Goal: Check status: Check status

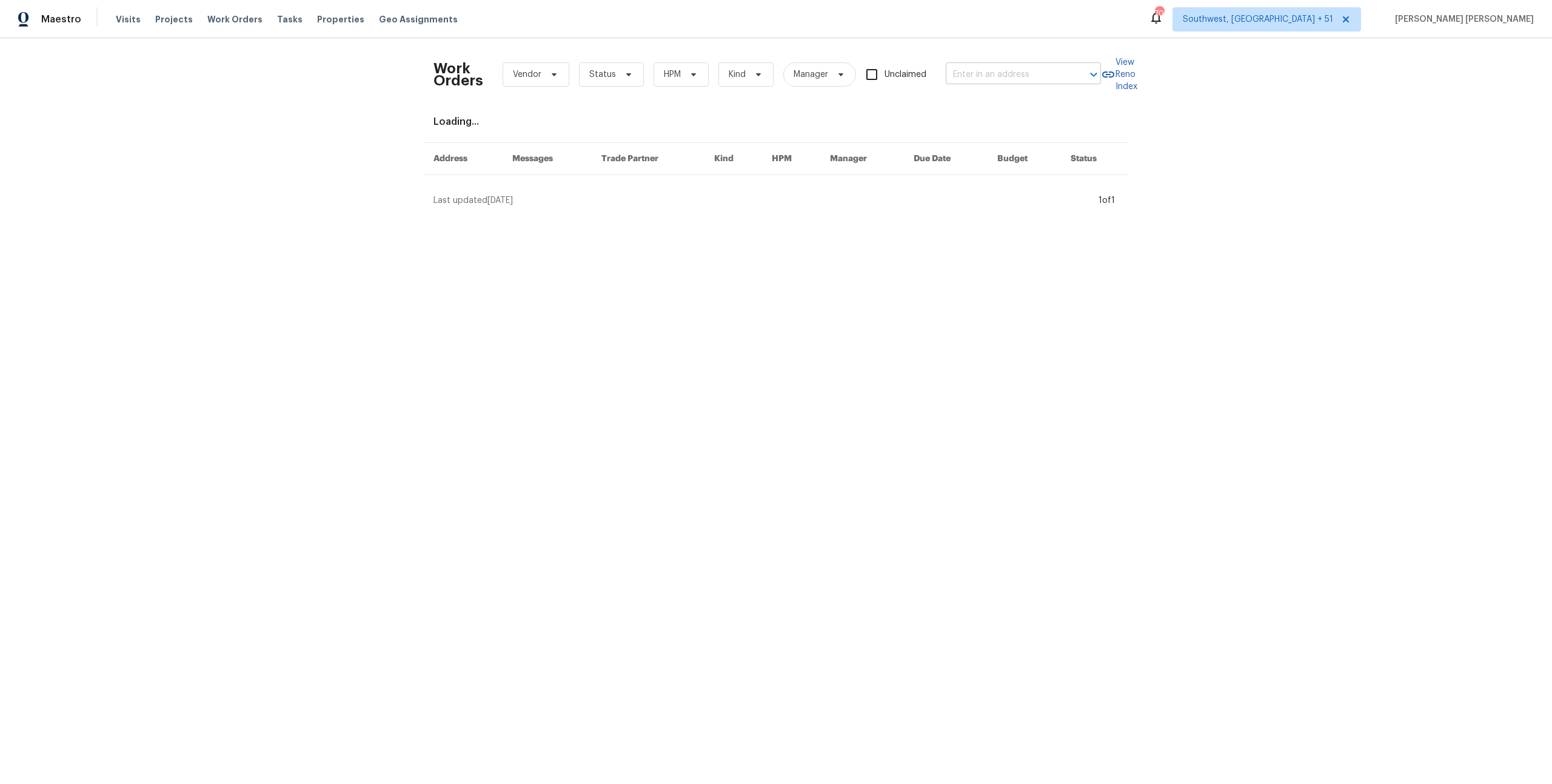
click at [1000, 72] on input "text" at bounding box center [1006, 74] width 121 height 19
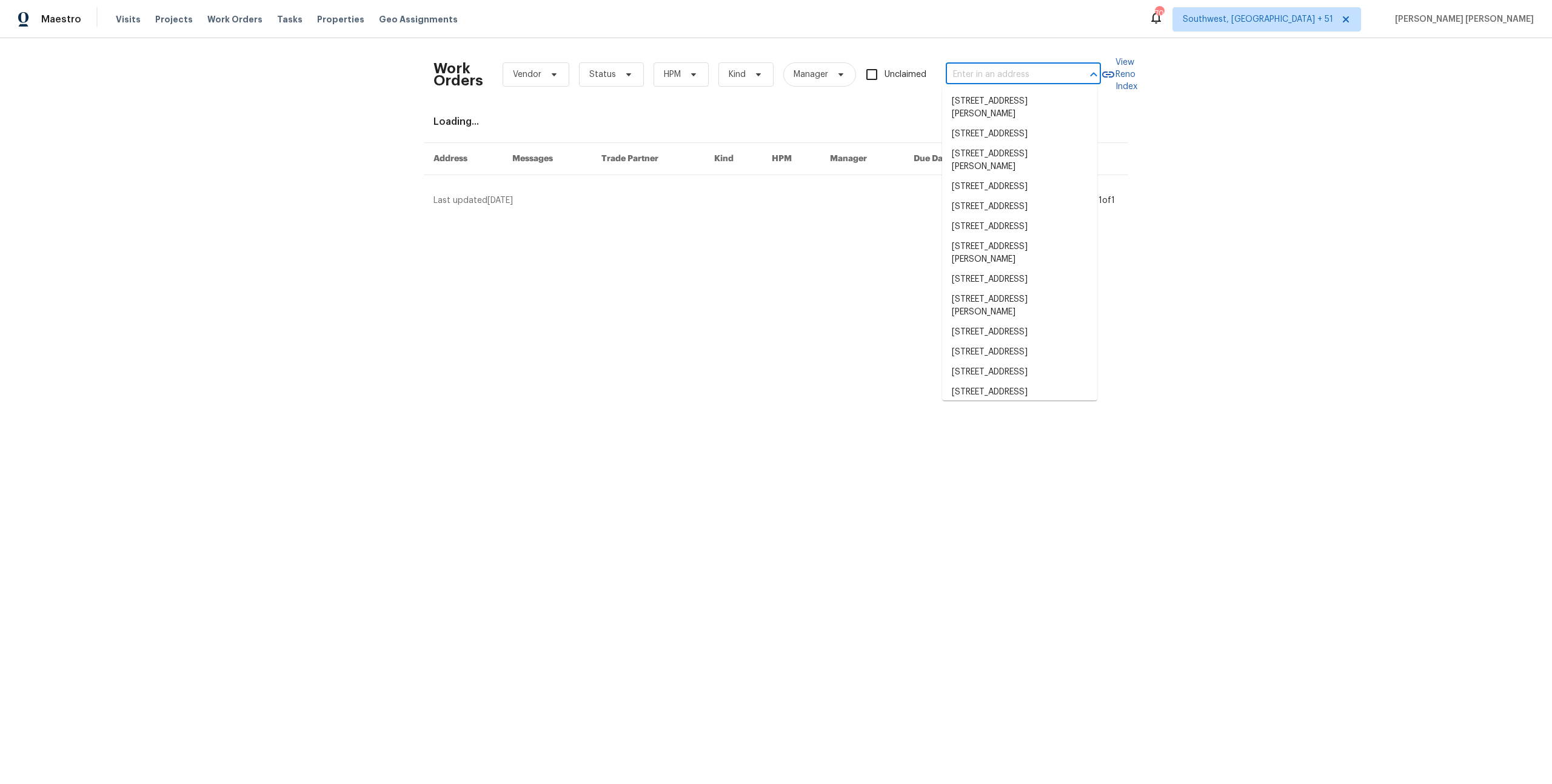
paste input "28514 Blue Holly Ln, Katy, TX 77494"
type input "28514 Blue Holly Ln, Katy, TX 77494"
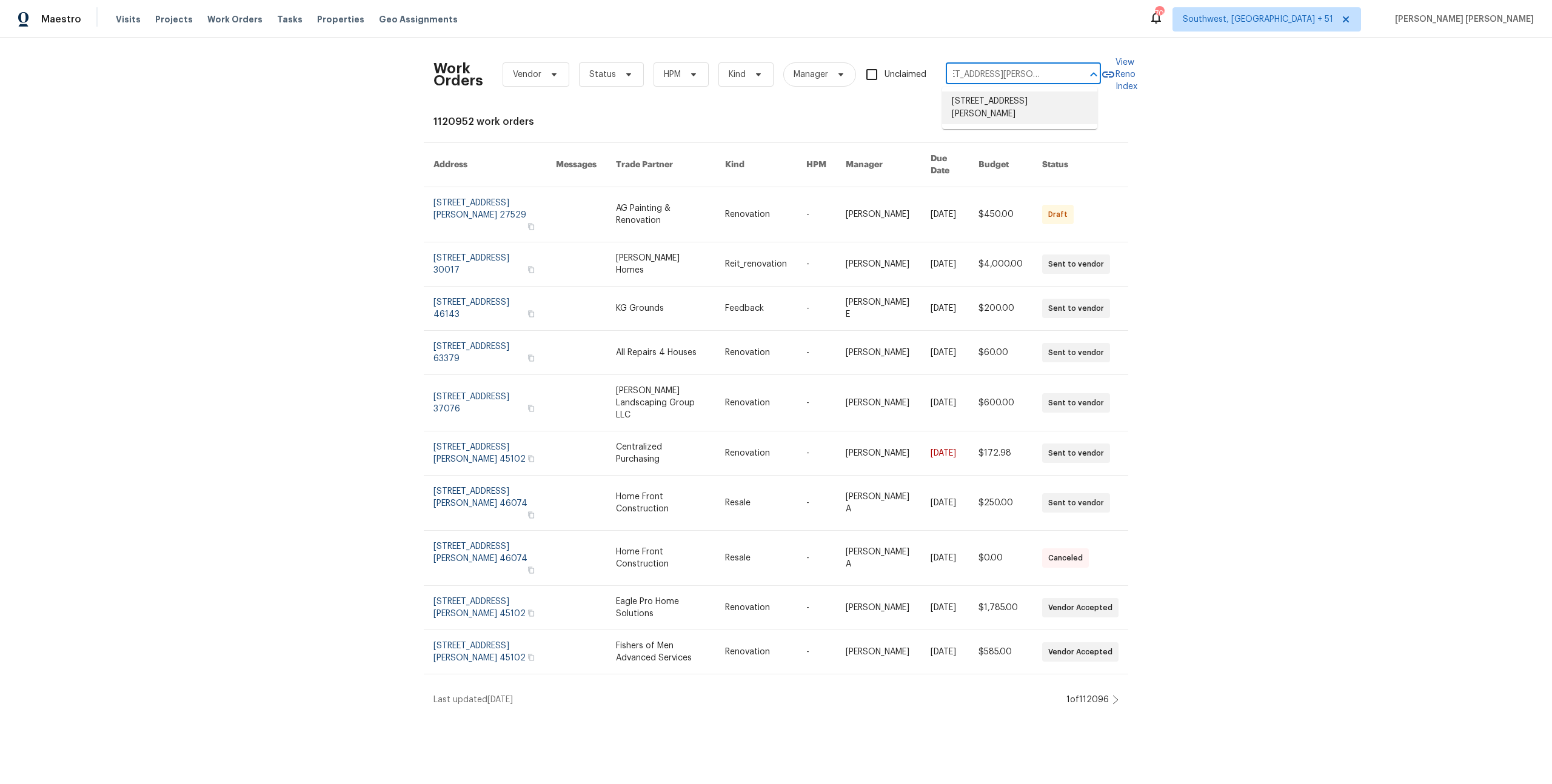
click at [974, 100] on li "28514 Blue Holly Ln, Katy, TX 77494" at bounding box center [1019, 108] width 155 height 33
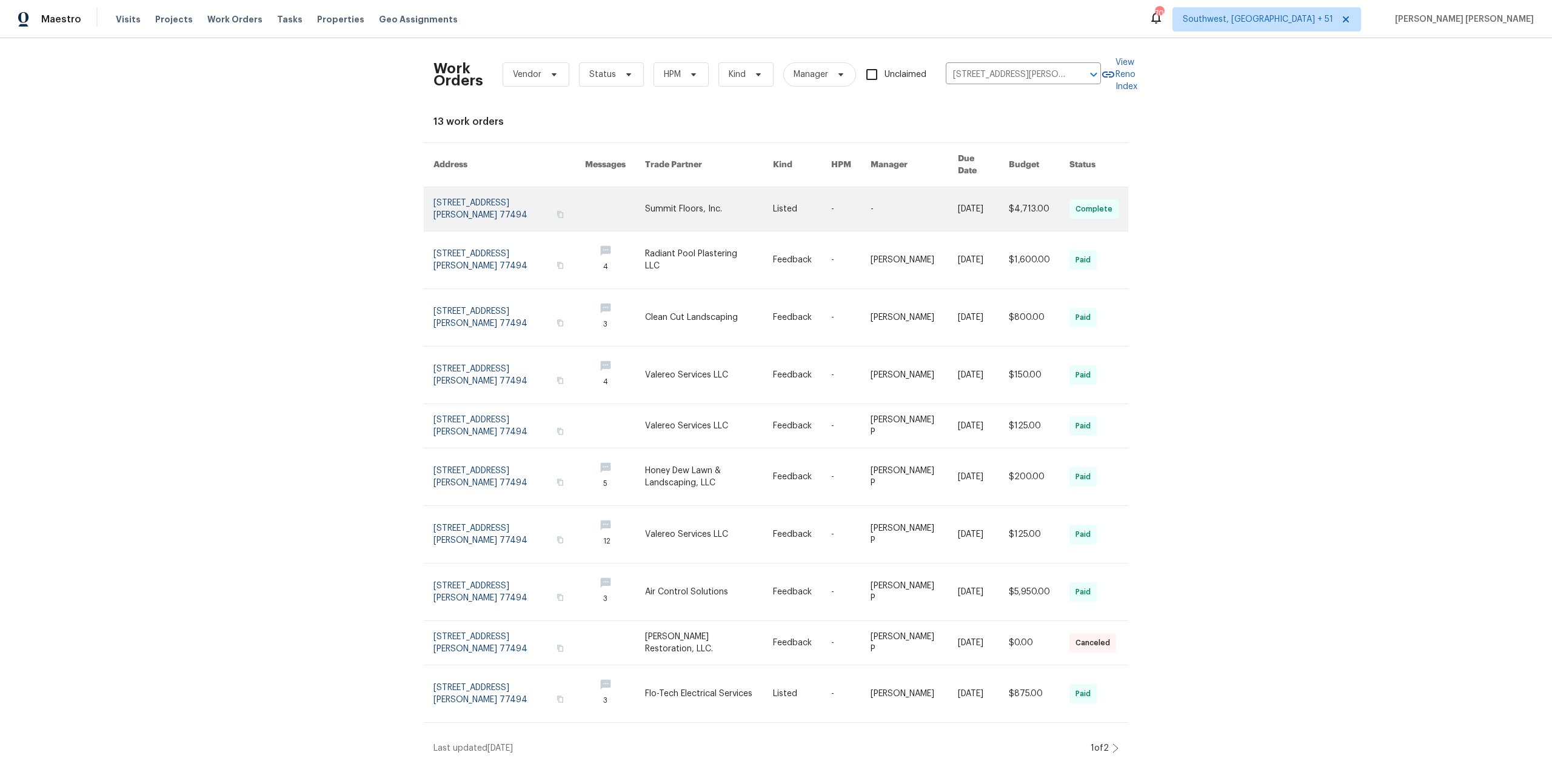
click at [923, 214] on link at bounding box center [914, 209] width 87 height 43
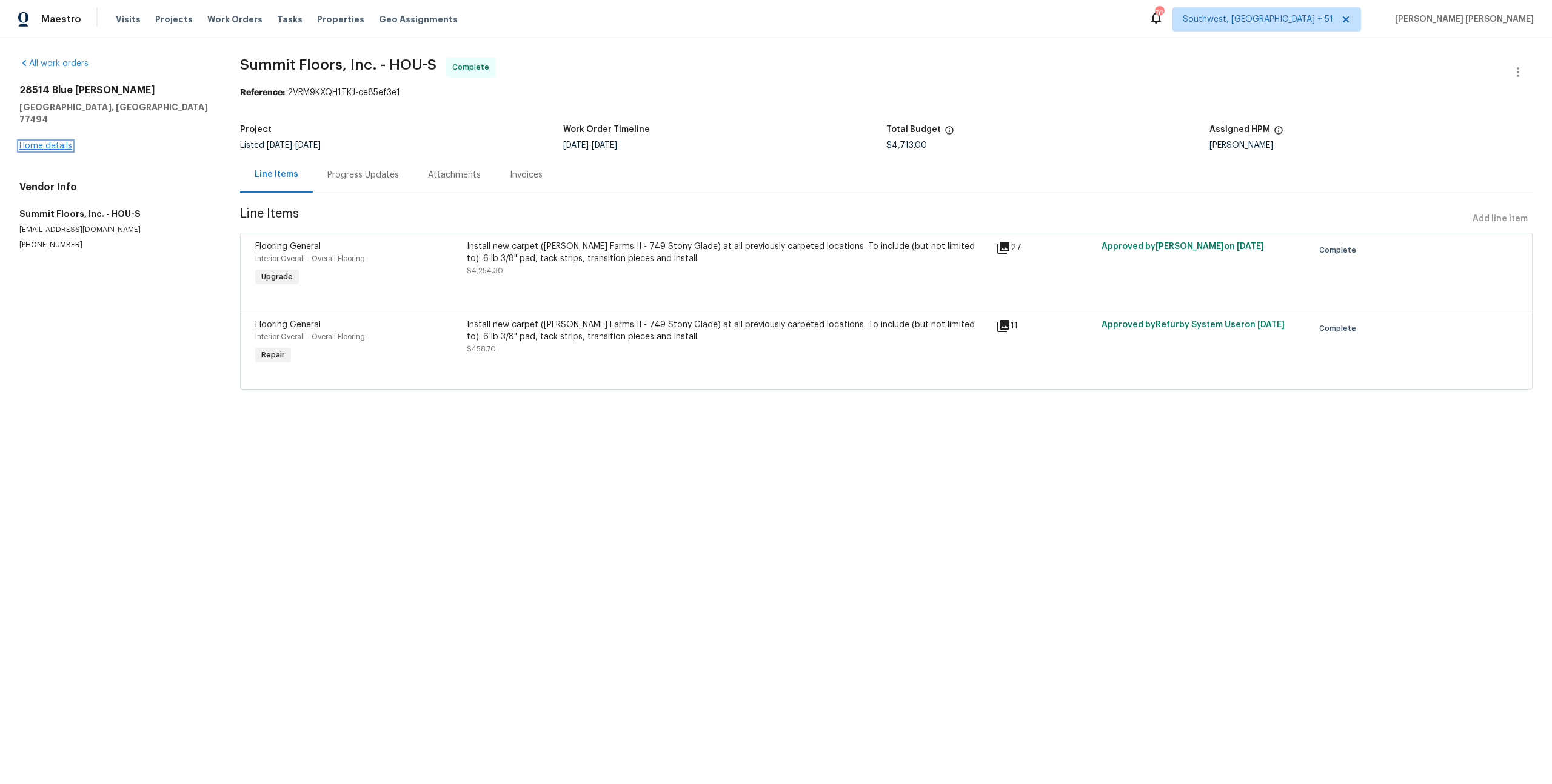
click at [54, 142] on link "Home details" at bounding box center [45, 146] width 53 height 8
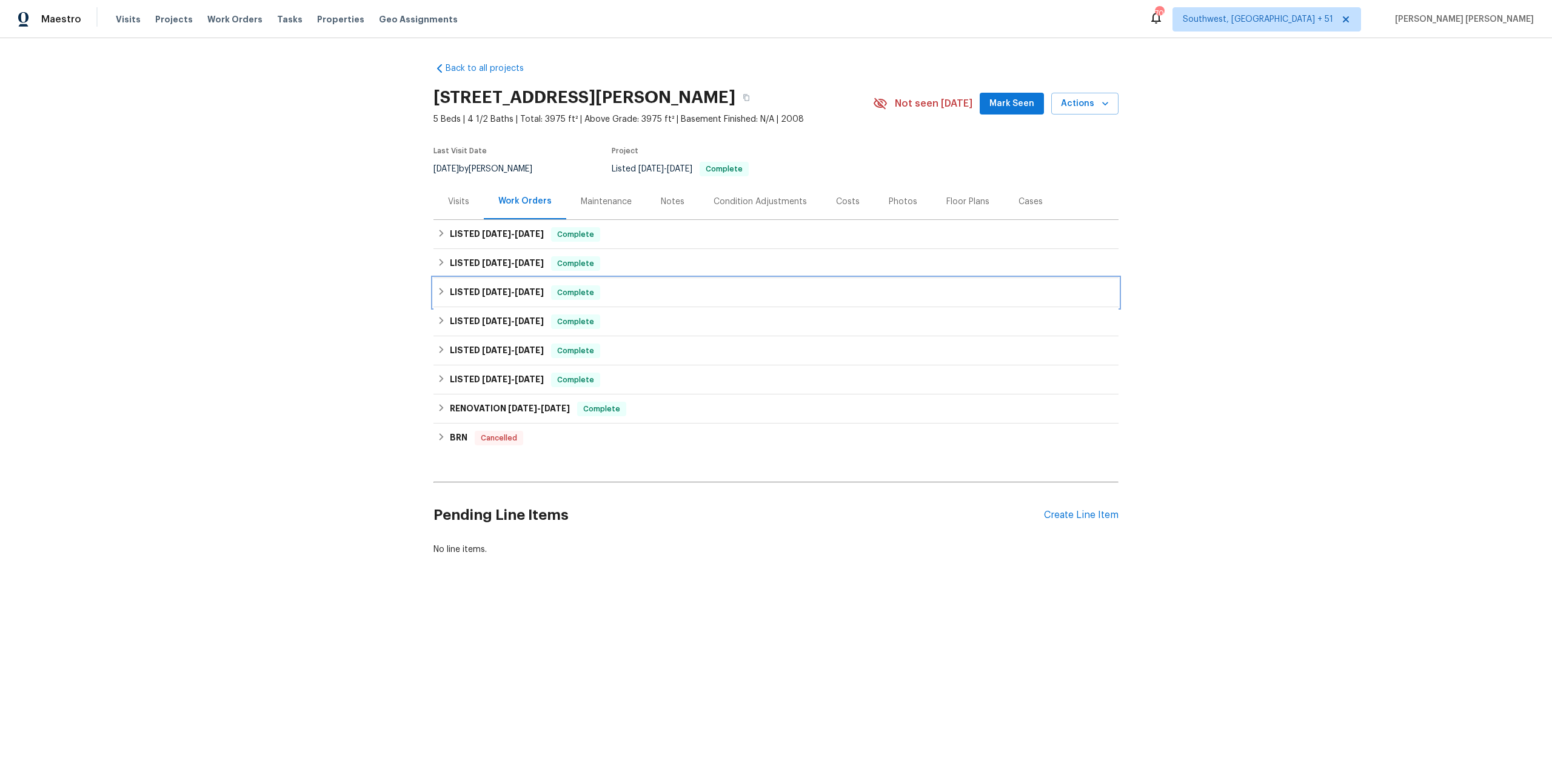
click at [547, 293] on div "LISTED 7/22/25 - 7/25/25 Complete" at bounding box center [775, 292] width 677 height 14
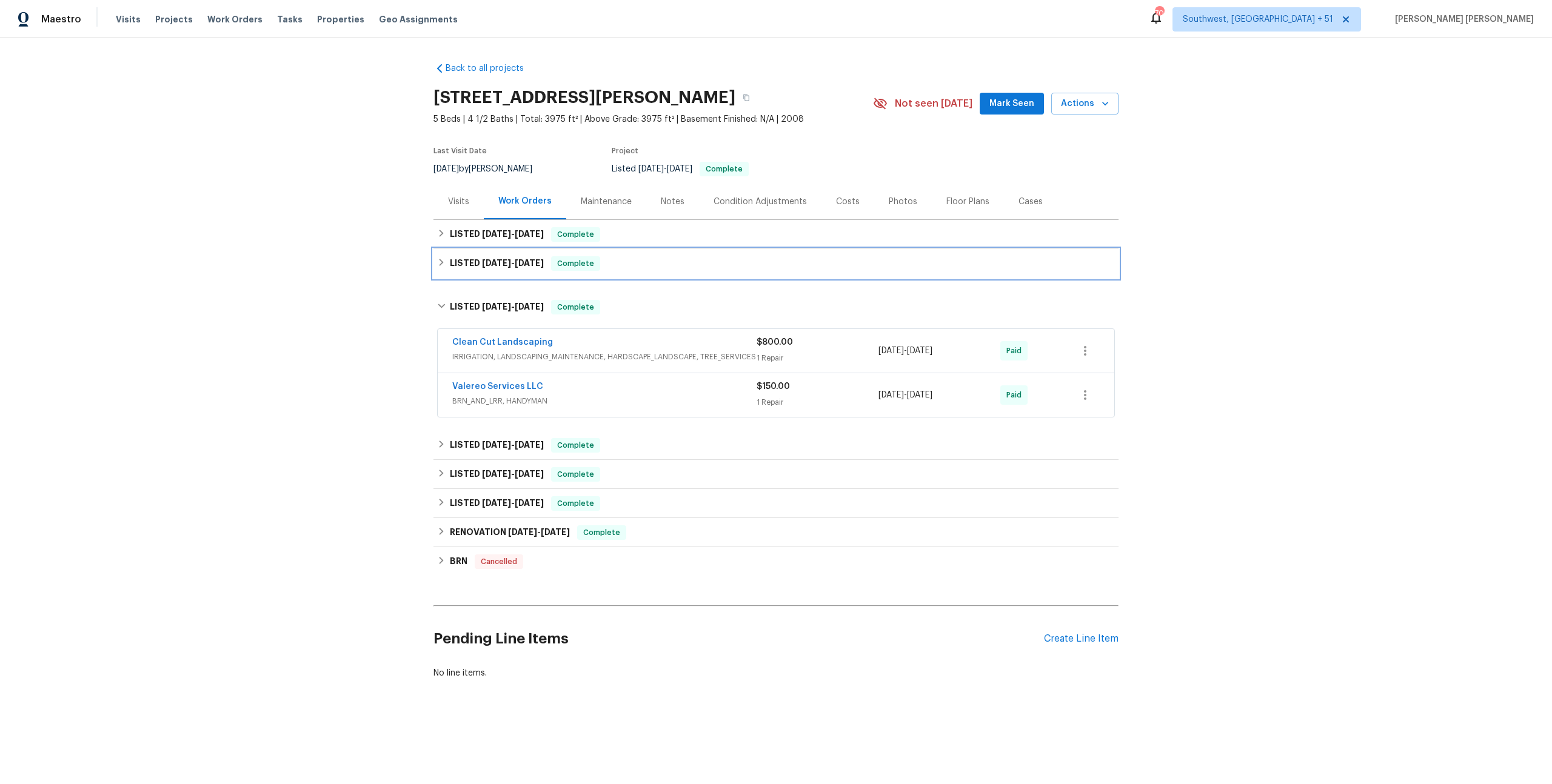
click at [561, 268] on span "Complete" at bounding box center [575, 264] width 47 height 12
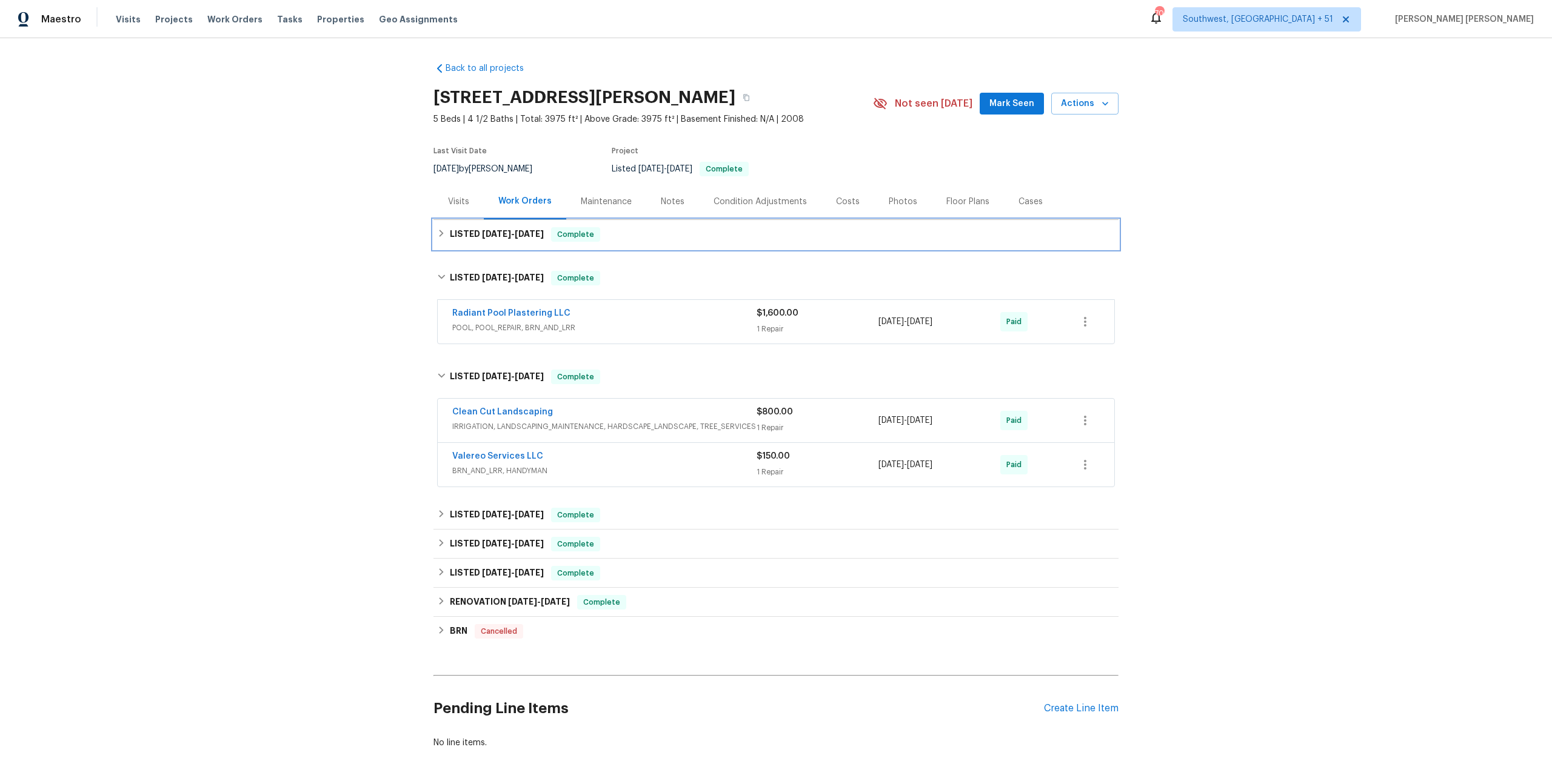
click at [589, 230] on span "Complete" at bounding box center [575, 235] width 47 height 12
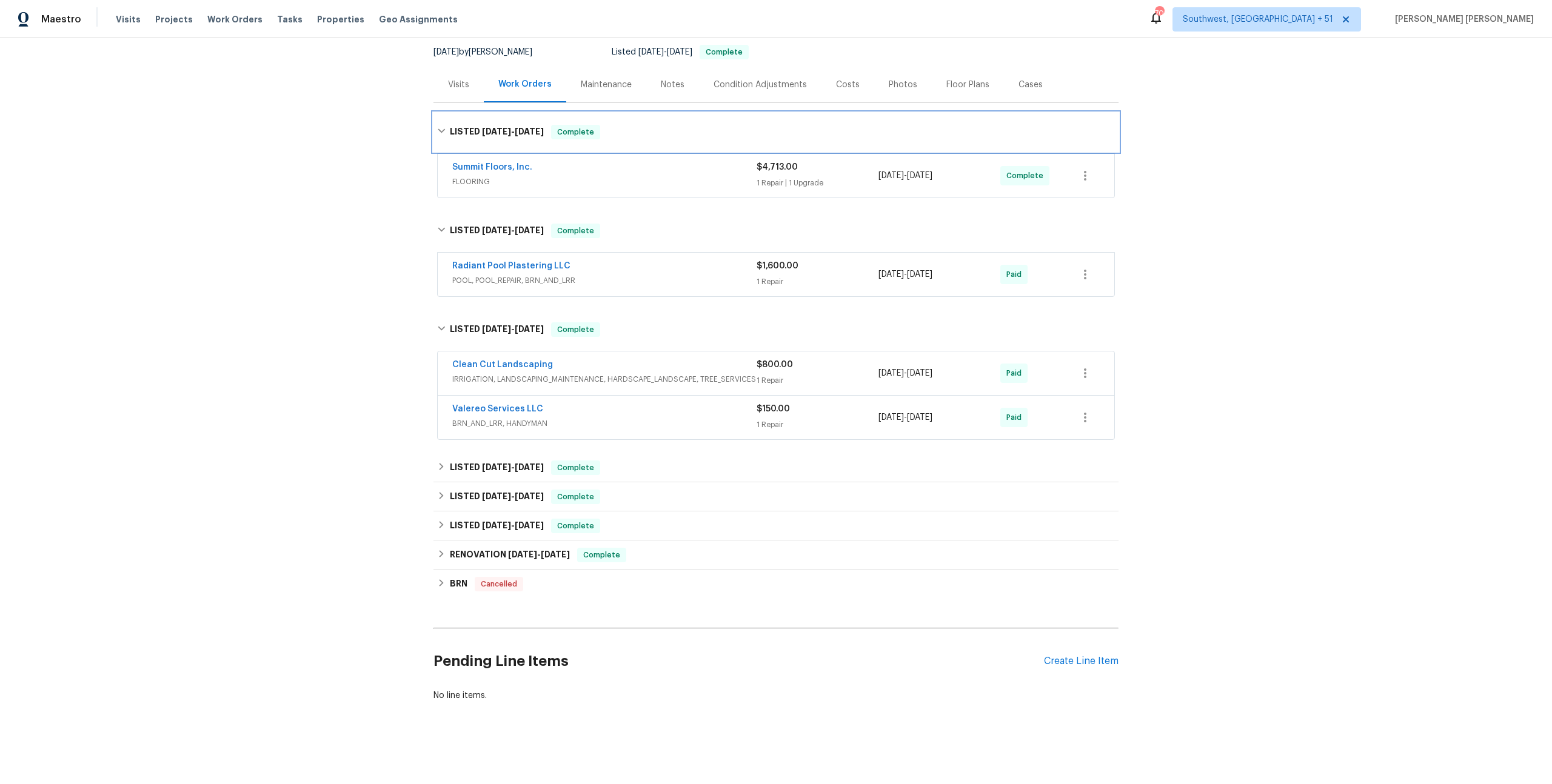
scroll to position [126, 0]
click at [703, 405] on div "Valereo Services LLC" at bounding box center [604, 410] width 305 height 14
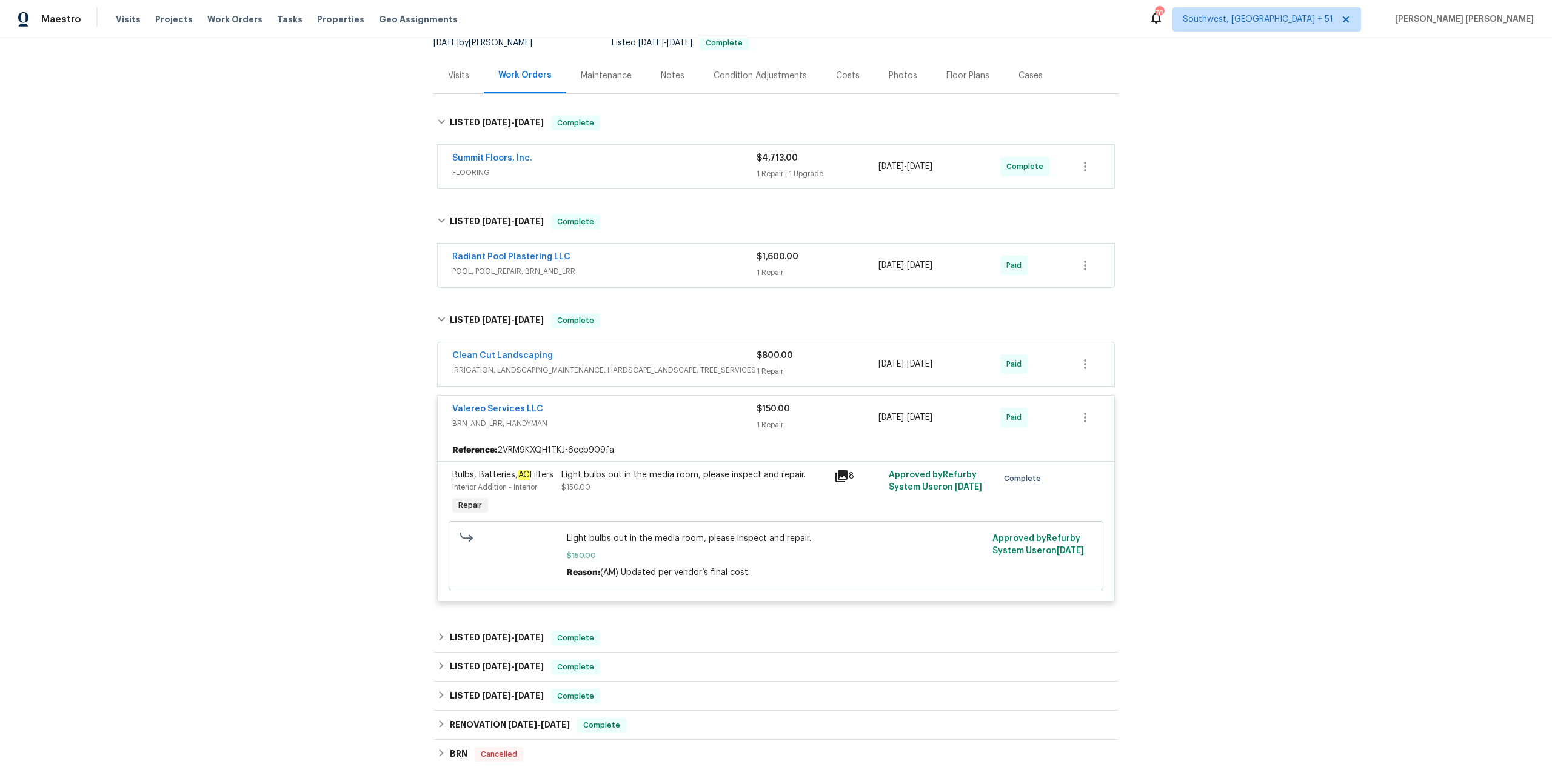
click at [701, 361] on div "Clean Cut Landscaping" at bounding box center [604, 357] width 305 height 14
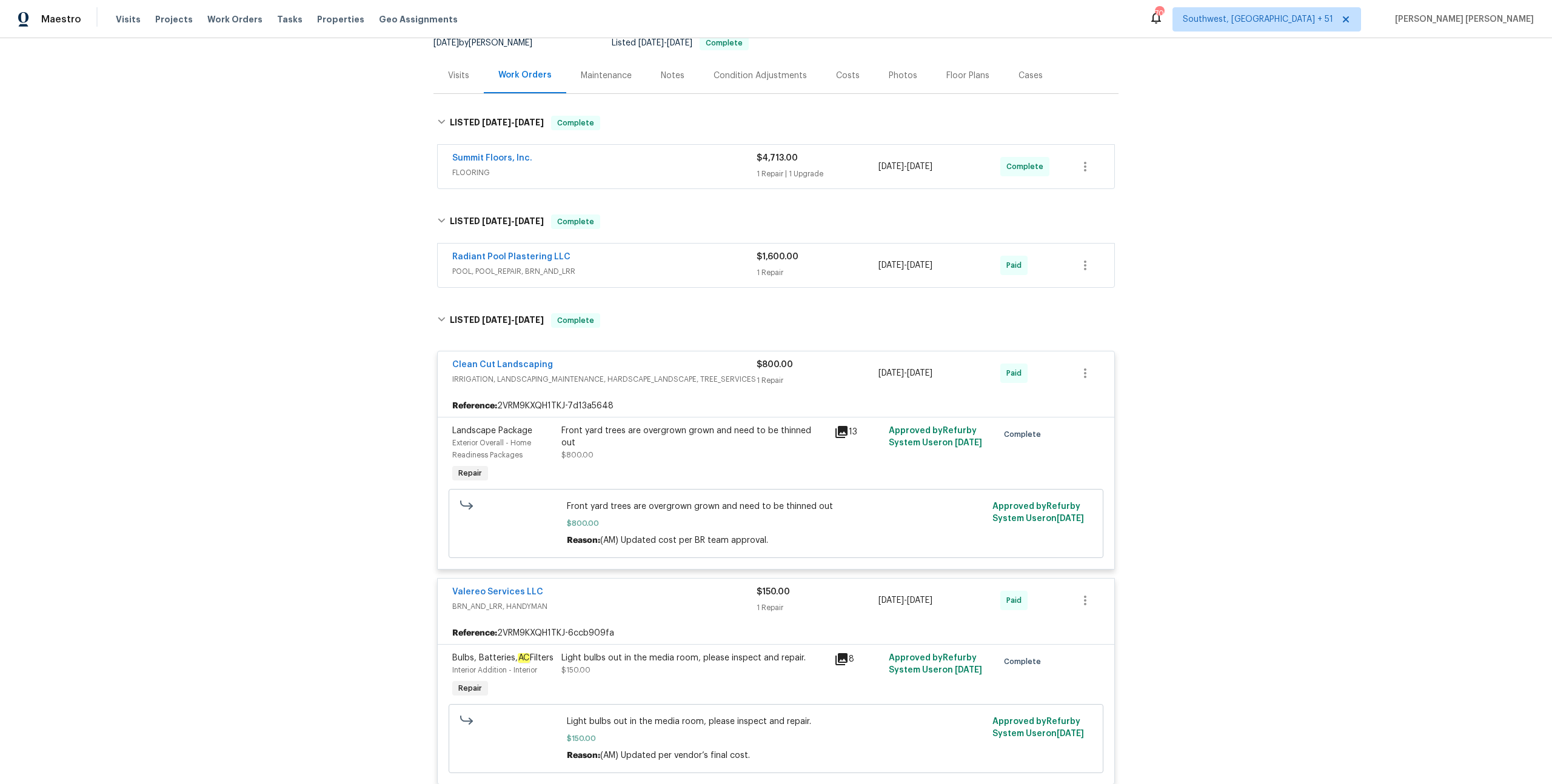
click at [691, 262] on div "Radiant Pool Plastering LLC" at bounding box center [604, 258] width 305 height 14
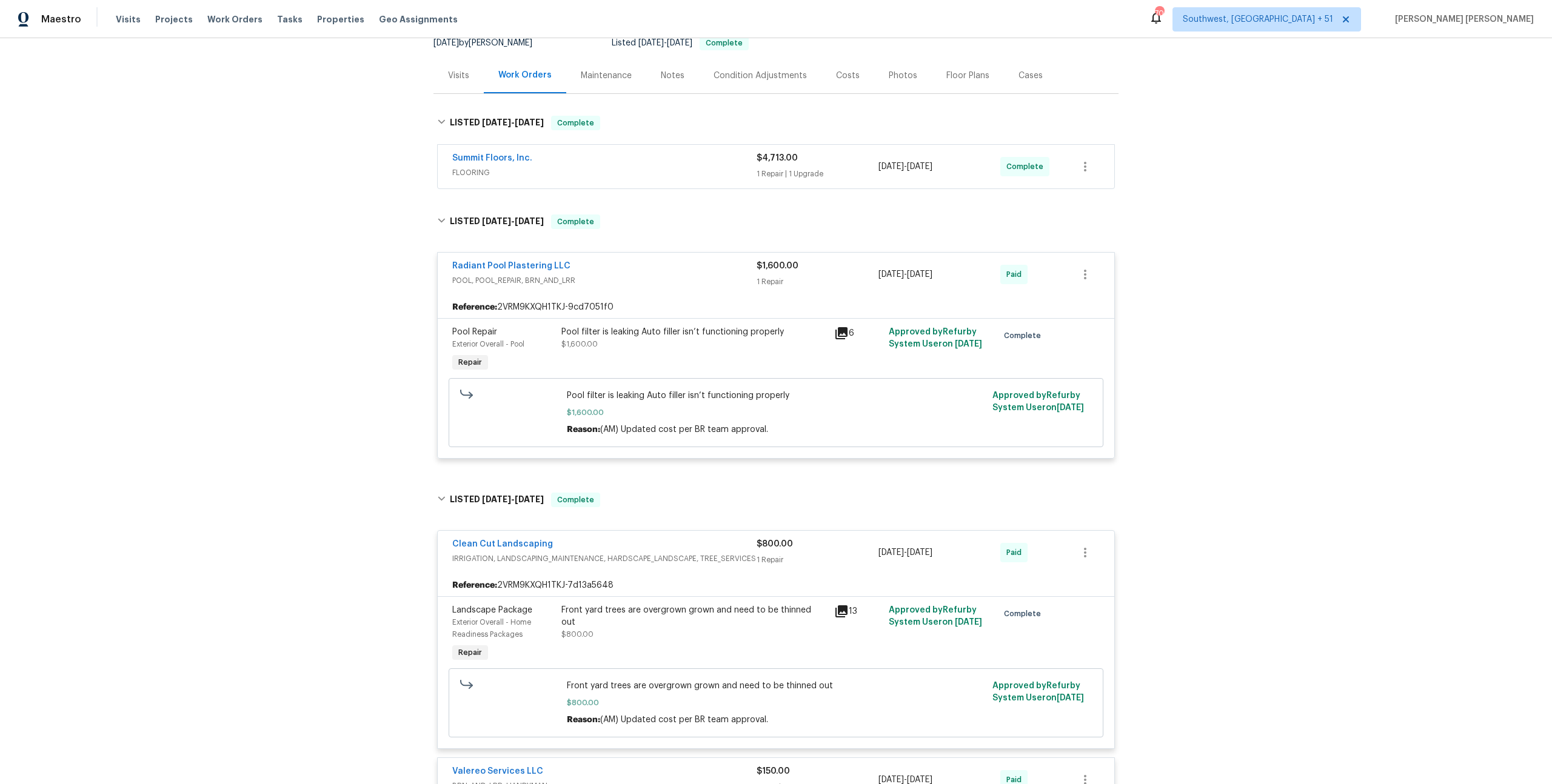
click at [691, 167] on span "FLOORING" at bounding box center [604, 173] width 305 height 12
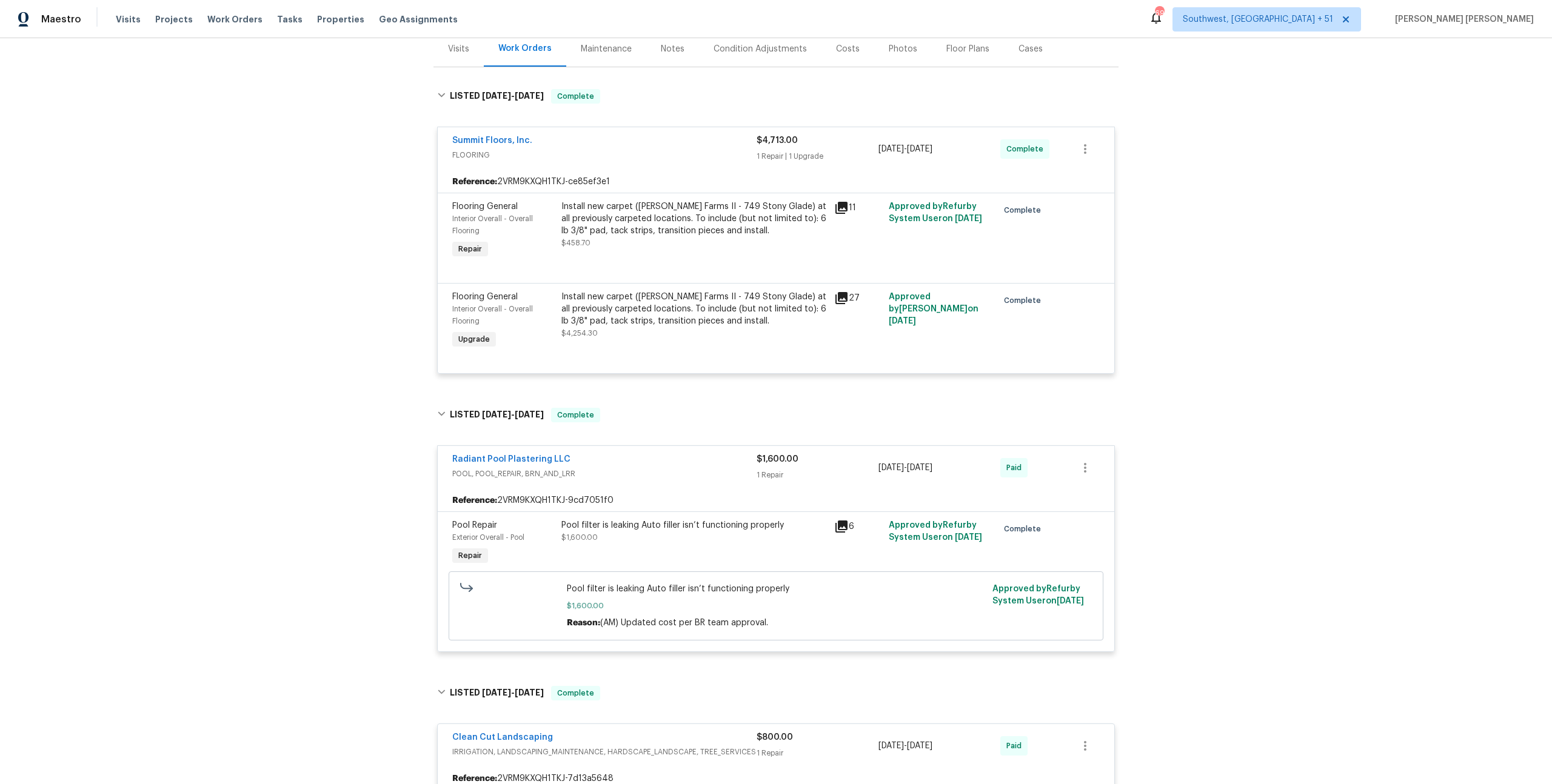
scroll to position [171, 0]
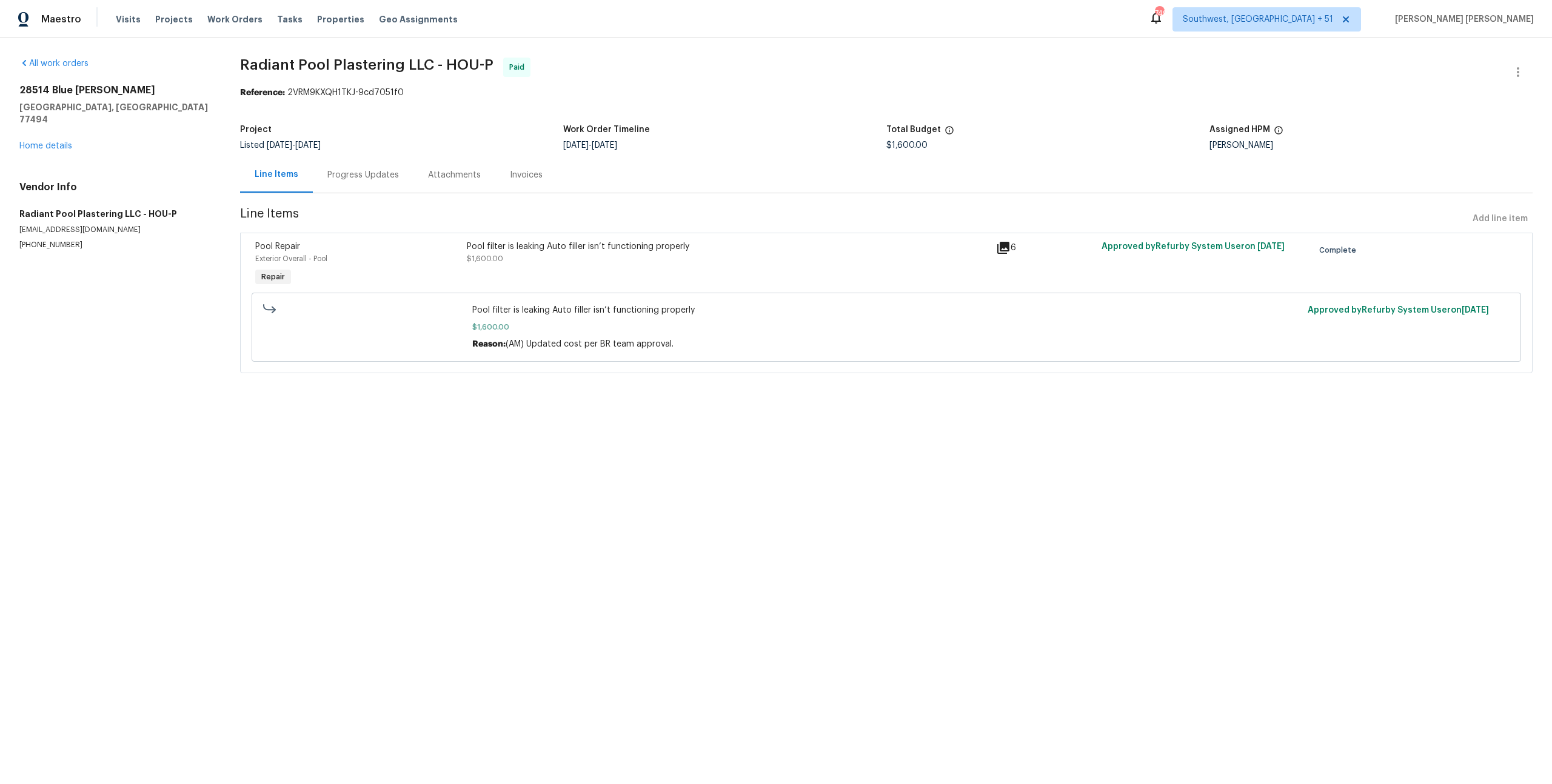
click at [364, 171] on div "Progress Updates" at bounding box center [363, 175] width 72 height 12
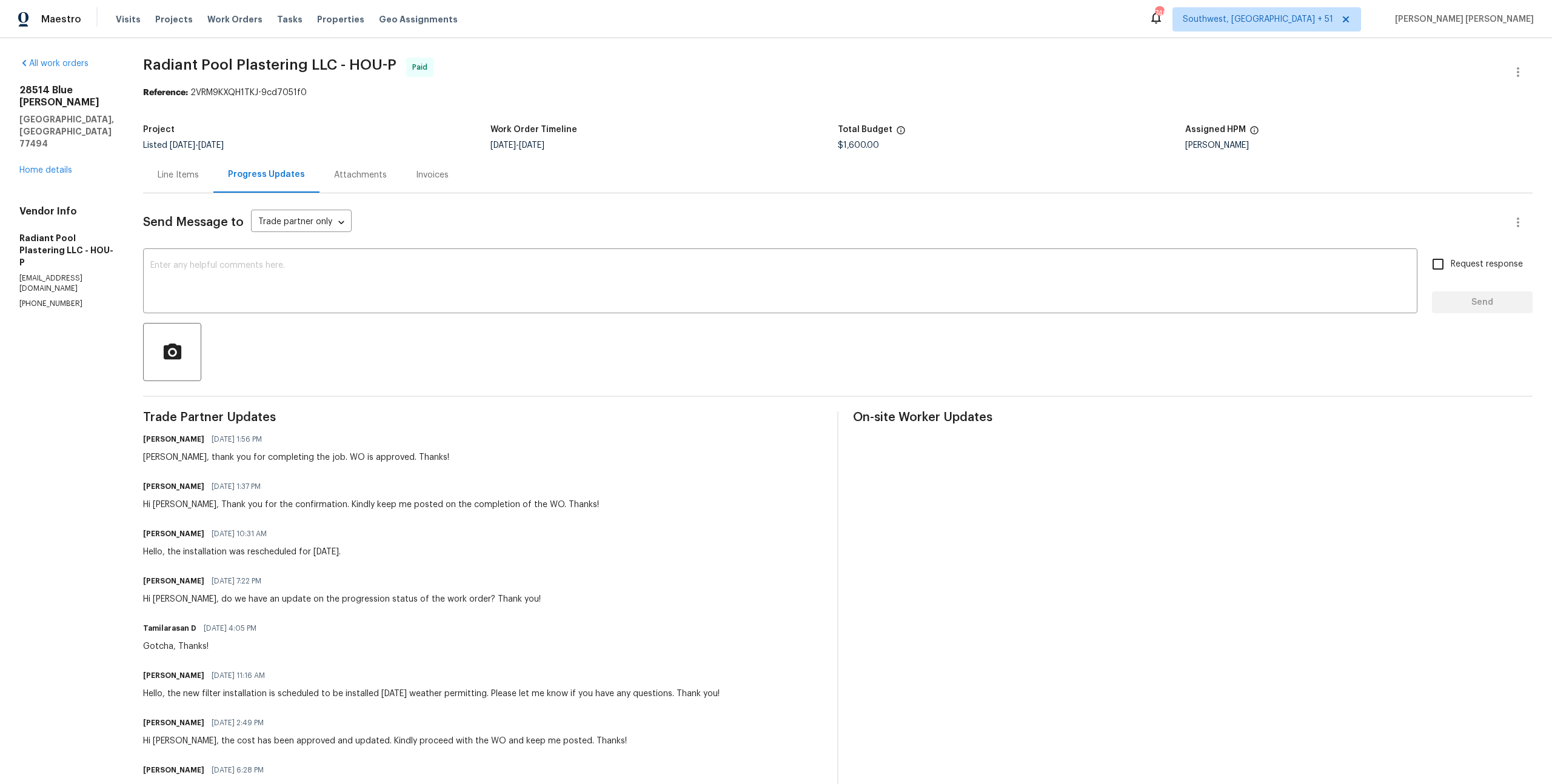
click at [170, 174] on div "Line Items" at bounding box center [178, 175] width 70 height 36
